Goal: Navigation & Orientation: Find specific page/section

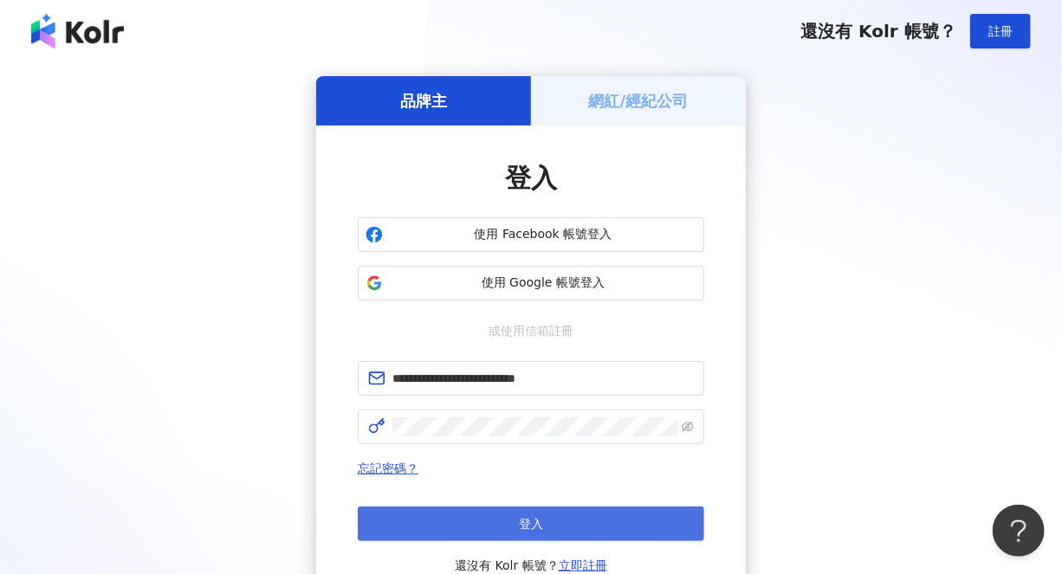
click at [542, 529] on span "登入" at bounding box center [531, 524] width 24 height 14
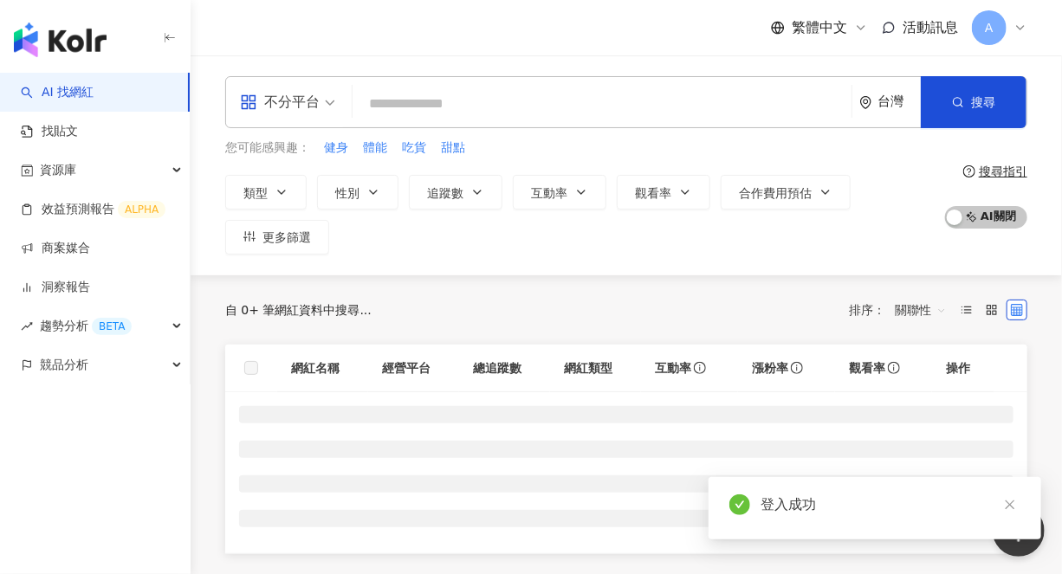
click at [1015, 27] on icon at bounding box center [1020, 28] width 14 height 14
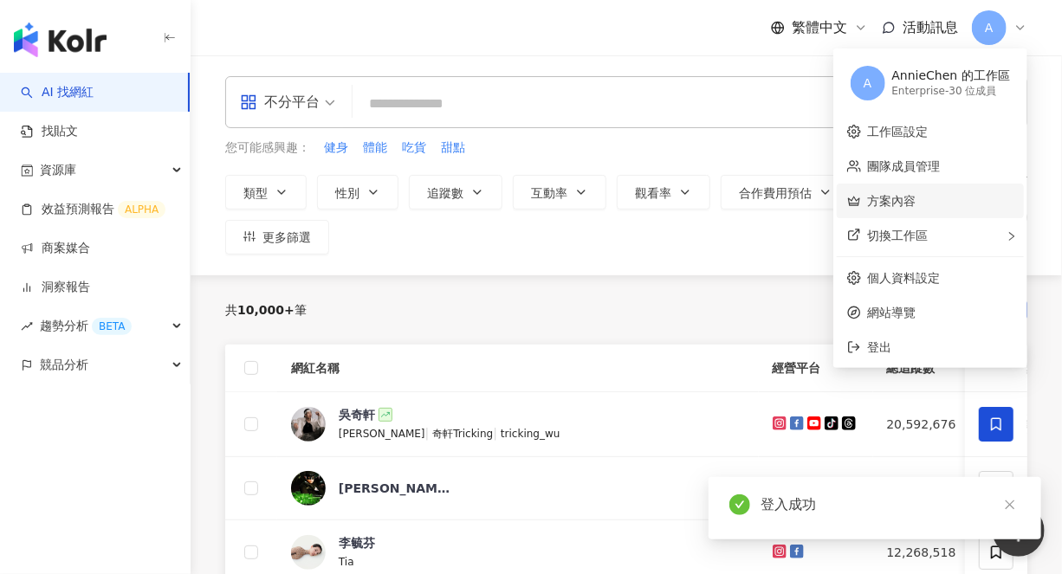
click at [916, 197] on link "方案內容" at bounding box center [892, 201] width 48 height 14
